Goal: Information Seeking & Learning: Learn about a topic

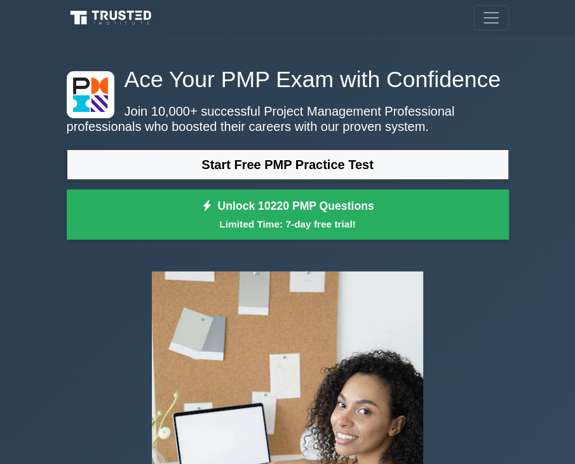
click at [93, 307] on div at bounding box center [287, 410] width 457 height 298
click at [80, 312] on div at bounding box center [287, 410] width 457 height 298
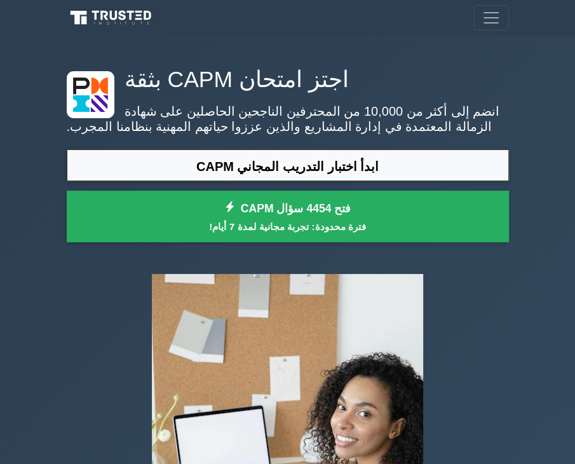
click at [241, 279] on img at bounding box center [287, 413] width 291 height 298
click at [186, 279] on img at bounding box center [287, 413] width 291 height 298
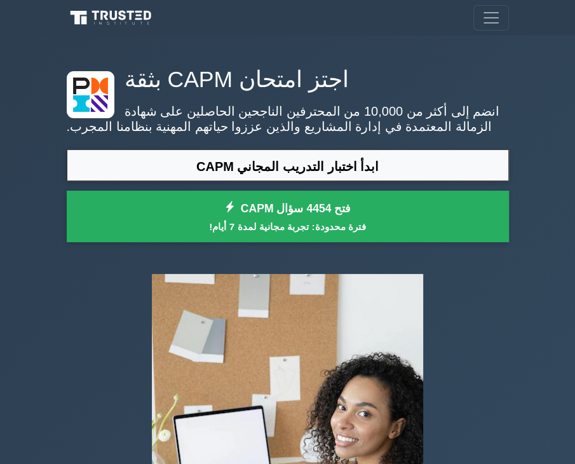
click at [185, 279] on img at bounding box center [287, 413] width 291 height 298
click at [137, 298] on div at bounding box center [287, 413] width 457 height 298
